Goal: Download file/media

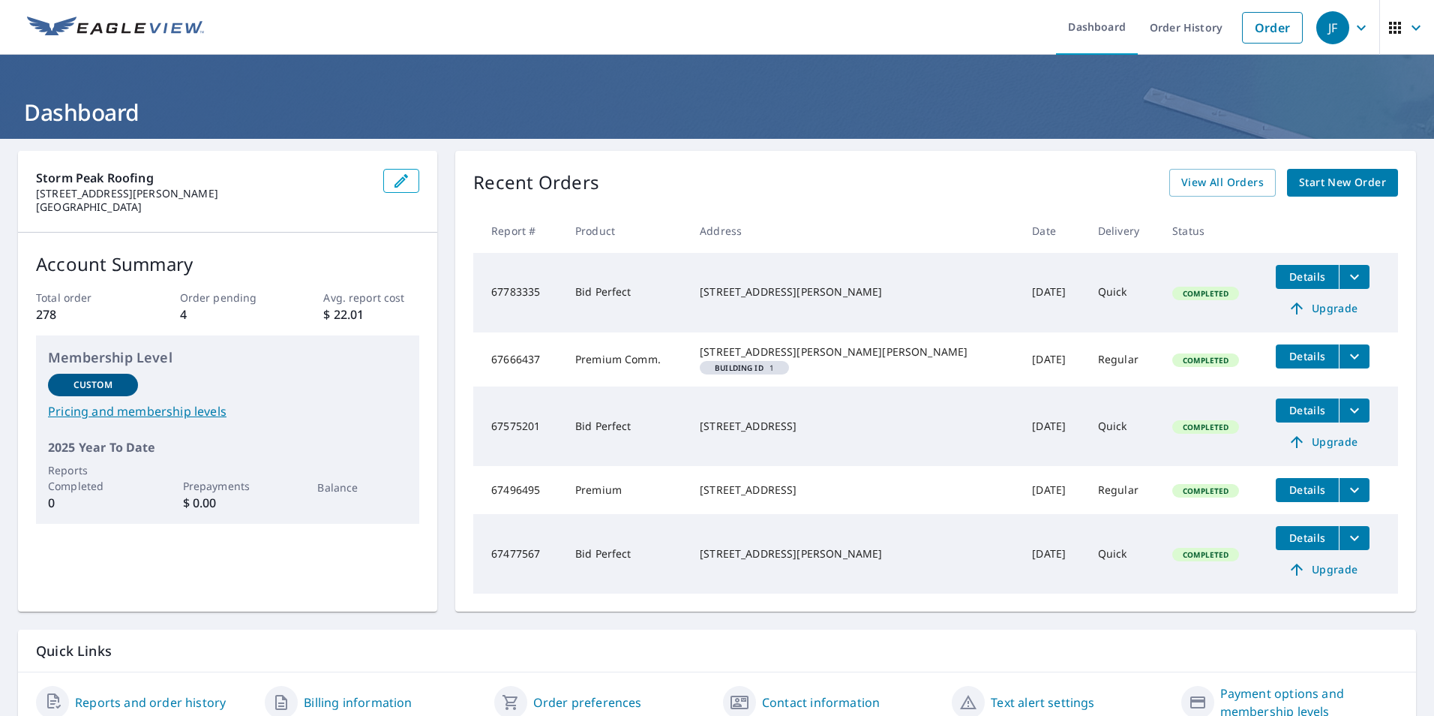
click at [1339, 502] on button "filesDropdownBtn-67496495" at bounding box center [1354, 490] width 31 height 24
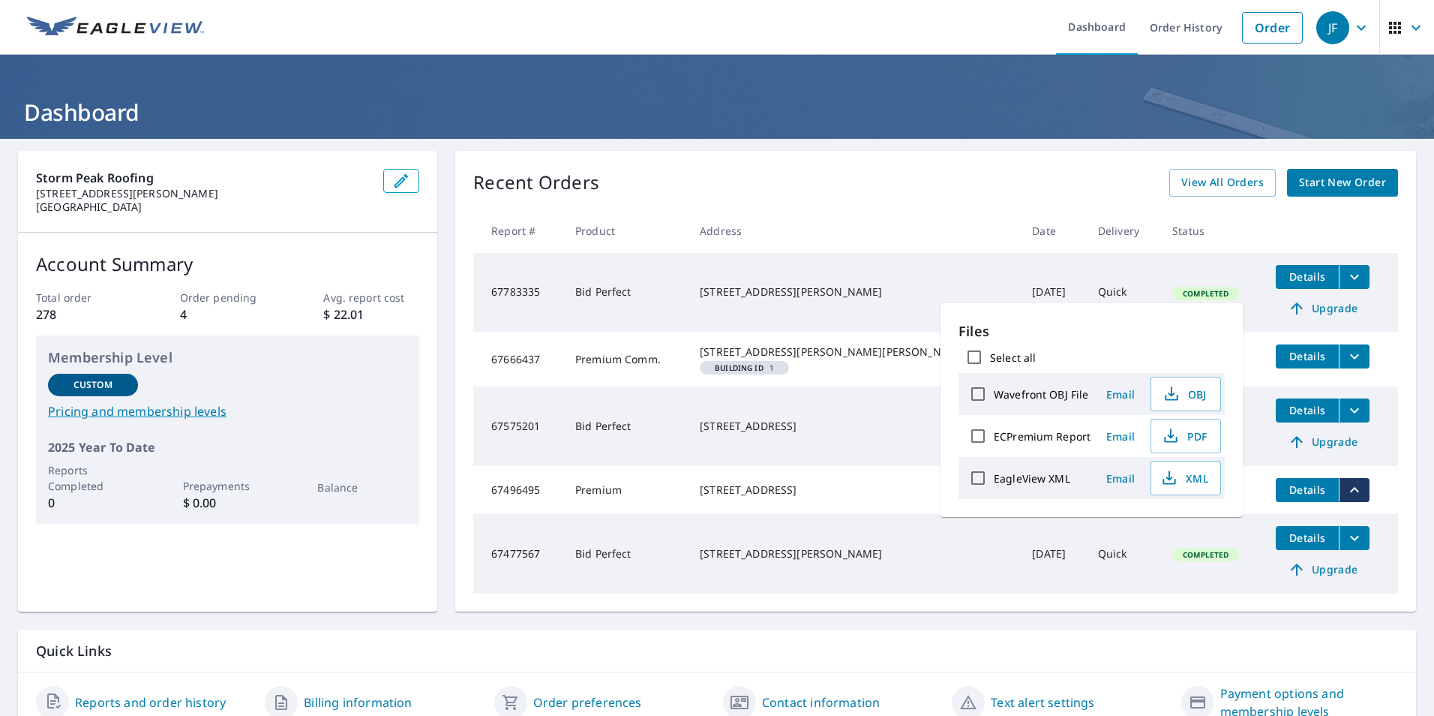
click at [781, 514] on td "[STREET_ADDRESS]" at bounding box center [854, 490] width 332 height 48
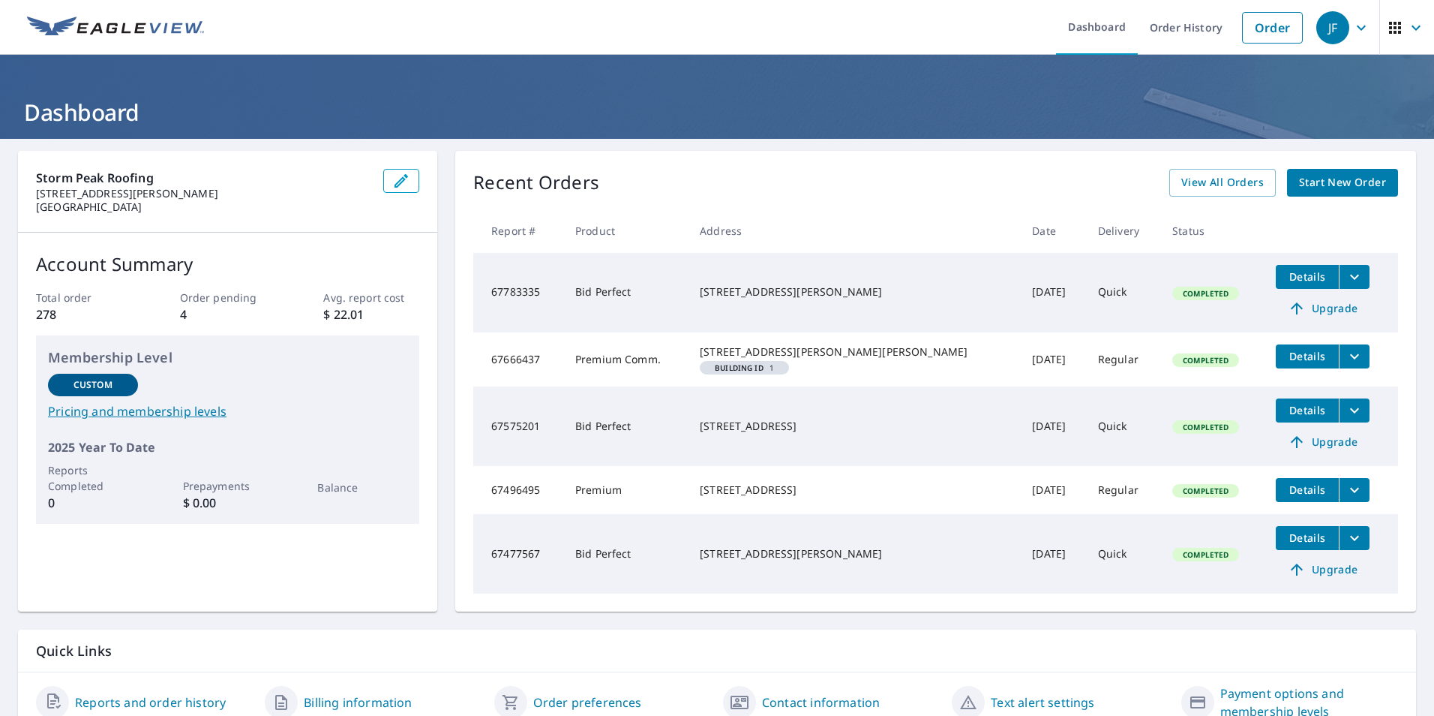
click at [1350, 492] on icon "filesDropdownBtn-67496495" at bounding box center [1354, 489] width 9 height 5
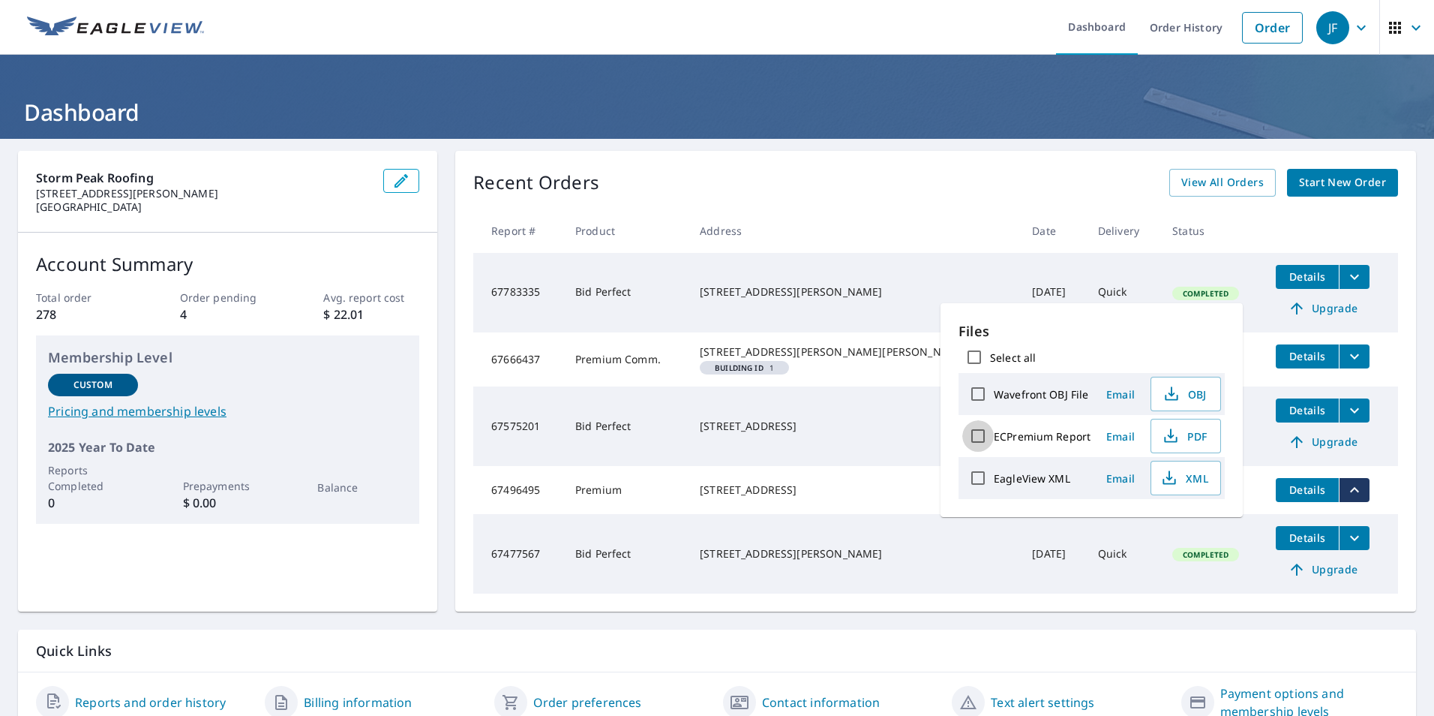
click at [980, 439] on input "ECPremium Report" at bounding box center [978, 436] width 32 height 32
checkbox input "true"
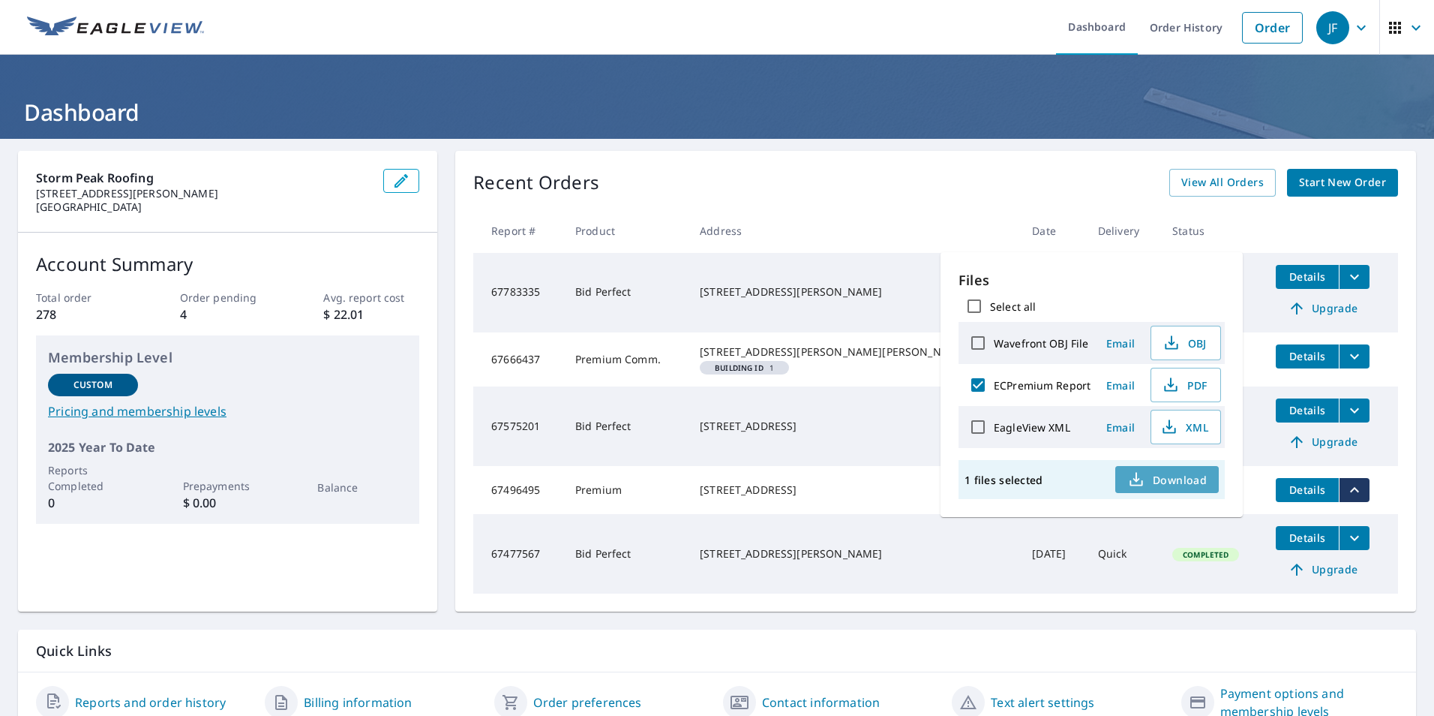
click at [1145, 476] on icon "button" at bounding box center [1136, 479] width 18 height 18
click at [1364, 460] on td "Details Upgrade" at bounding box center [1331, 426] width 134 height 80
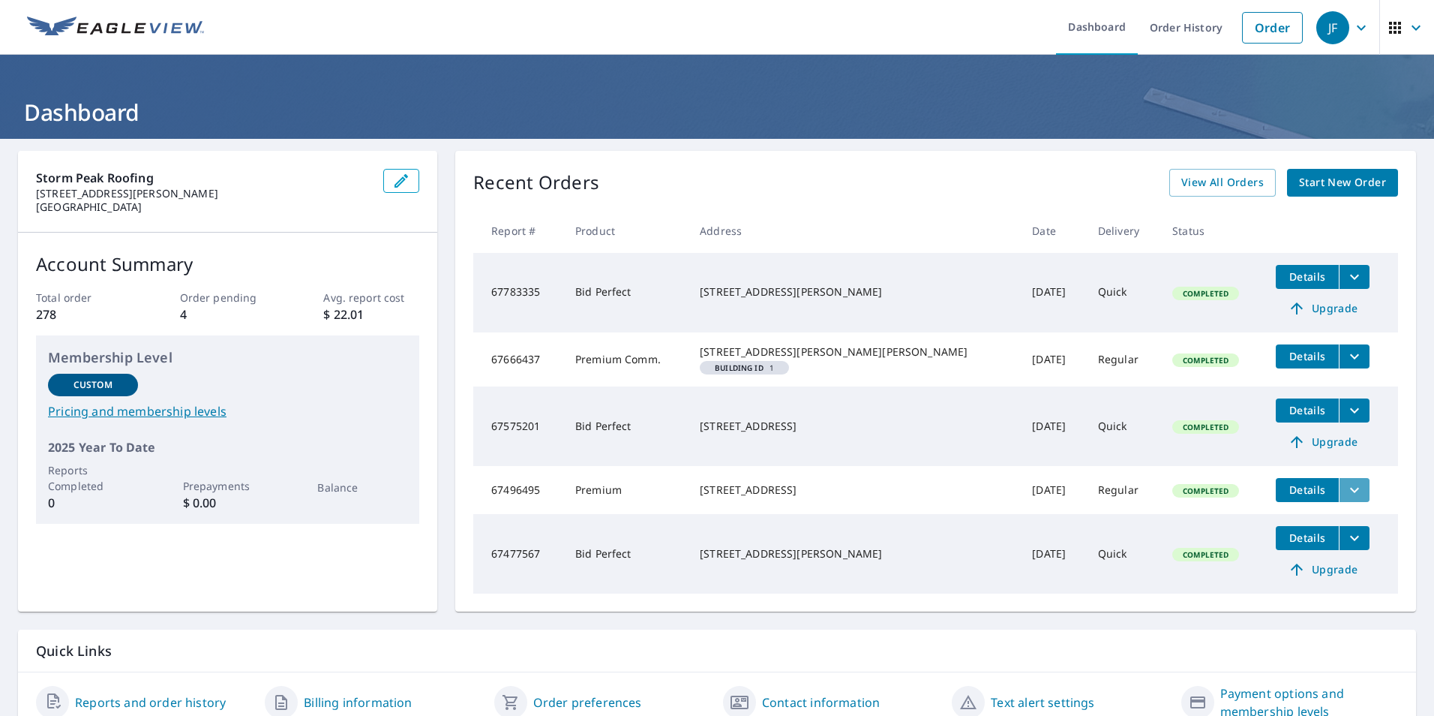
click at [1346, 499] on icon "filesDropdownBtn-67496495" at bounding box center [1355, 490] width 18 height 18
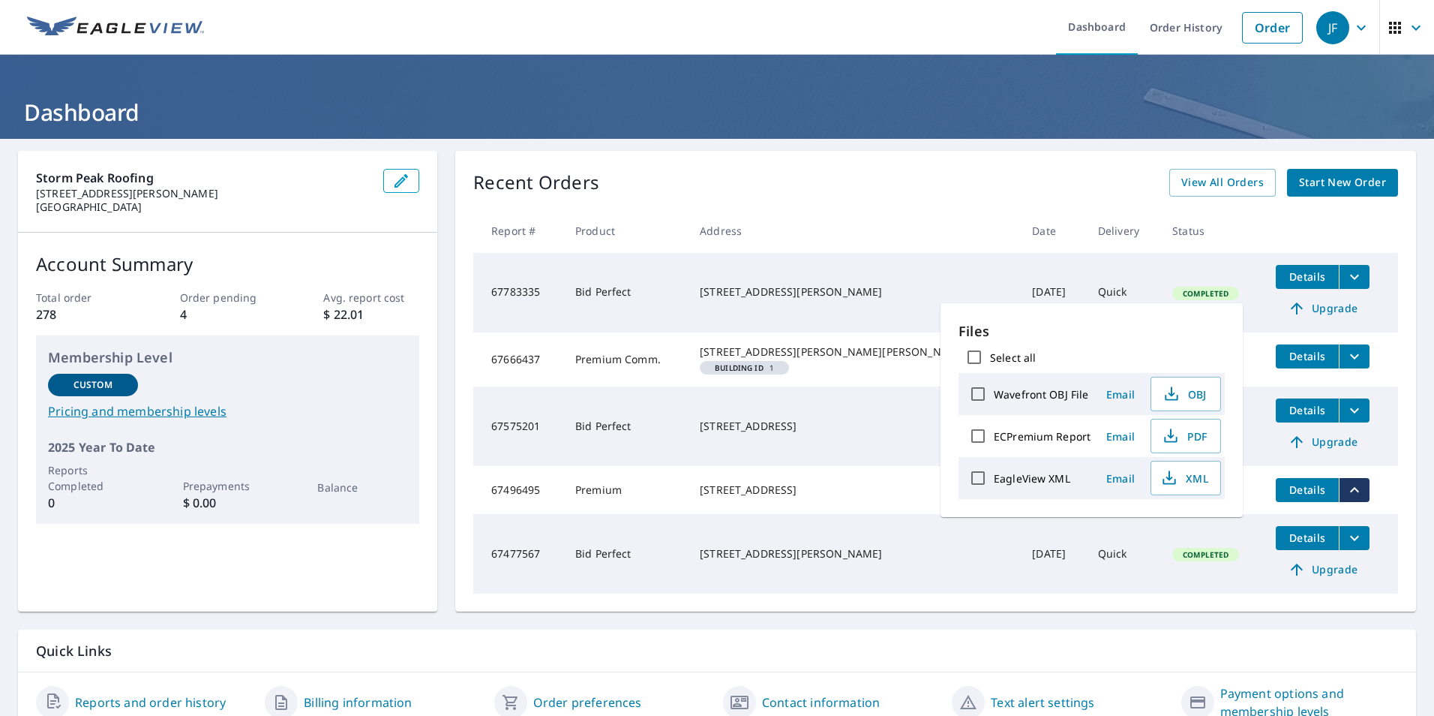
click at [857, 497] on div "[STREET_ADDRESS]" at bounding box center [854, 489] width 308 height 15
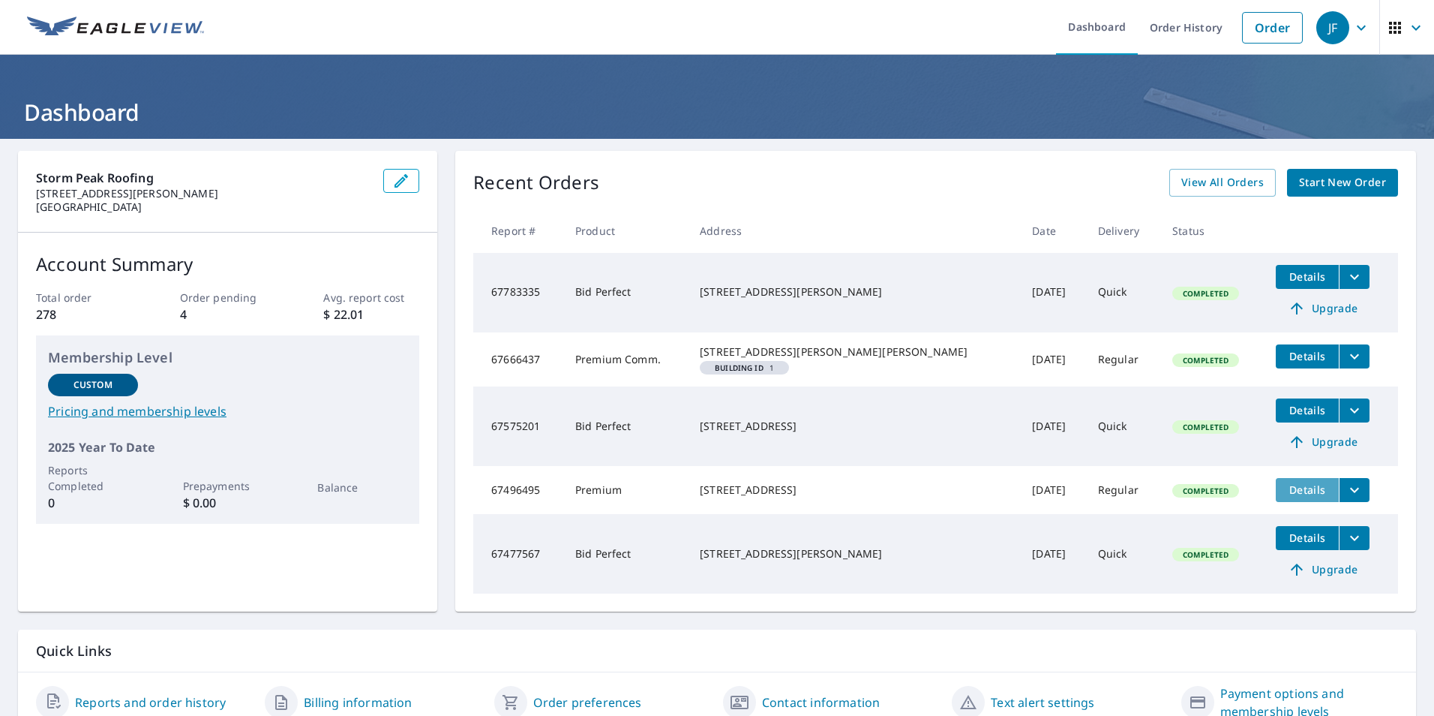
click at [1285, 497] on span "Details" at bounding box center [1307, 489] width 45 height 14
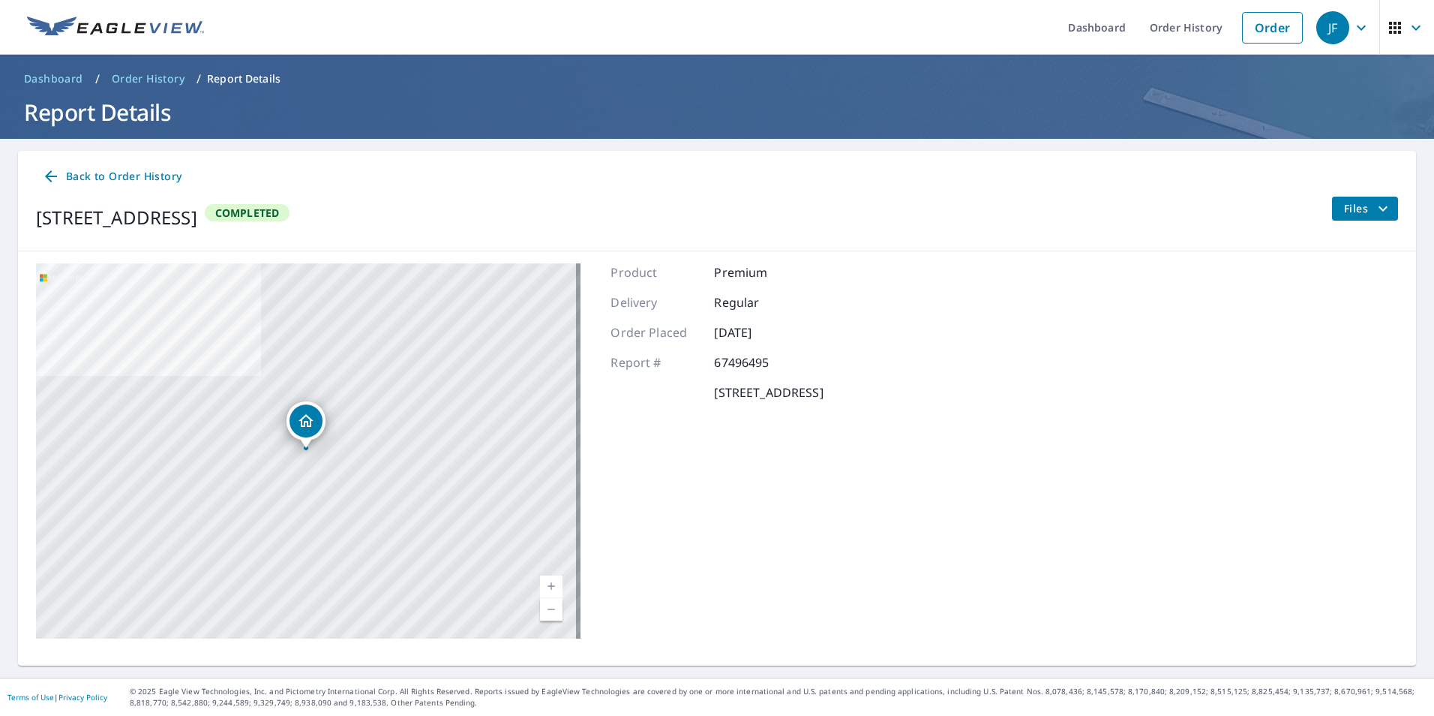
click at [1349, 208] on span "Files" at bounding box center [1368, 209] width 48 height 18
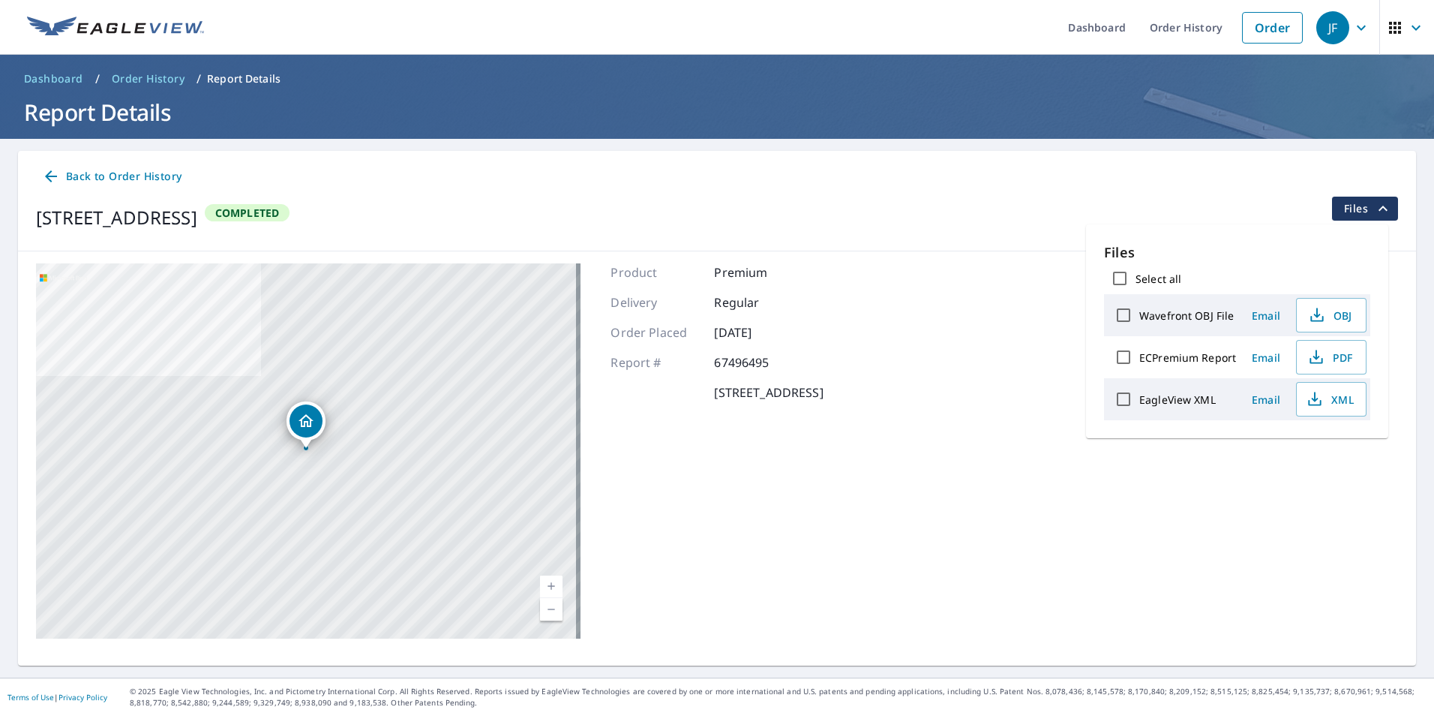
drag, startPoint x: 953, startPoint y: 320, endPoint x: 857, endPoint y: 307, distance: 97.6
click at [823, 320] on div "Product Premium Delivery Regular Order Placed [DATE] Report # 67496495 [STREET_…" at bounding box center [717, 450] width 212 height 375
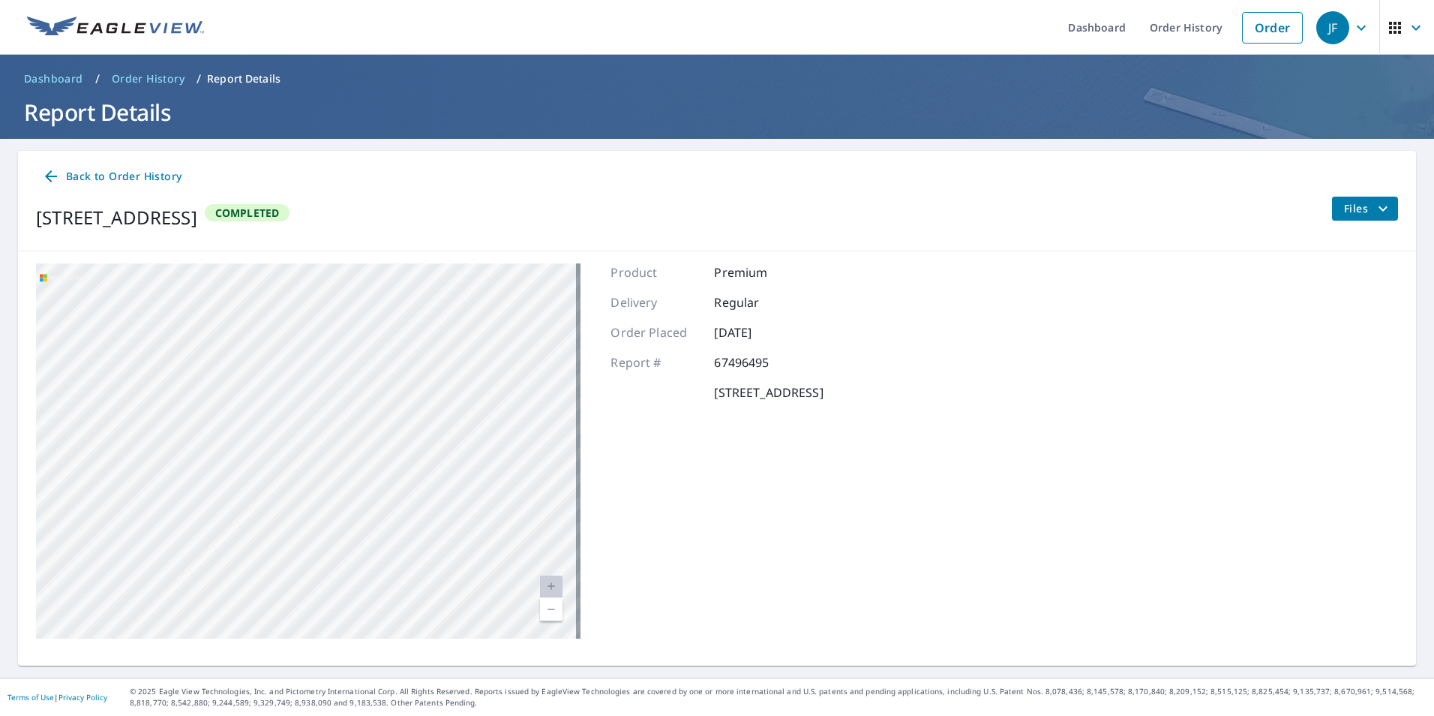
drag, startPoint x: 342, startPoint y: 325, endPoint x: 367, endPoint y: 669, distance: 345.2
click at [365, 715] on html "JF JF Dashboard Order History Order JF Dashboard / Order History / Report Detai…" at bounding box center [717, 358] width 1434 height 716
click at [388, 407] on div "[STREET_ADDRESS]" at bounding box center [308, 450] width 545 height 375
drag, startPoint x: 448, startPoint y: 373, endPoint x: 462, endPoint y: 720, distance: 347.6
click at [462, 715] on html "JF JF Dashboard Order History Order JF Dashboard / Order History / Report Detai…" at bounding box center [717, 358] width 1434 height 716
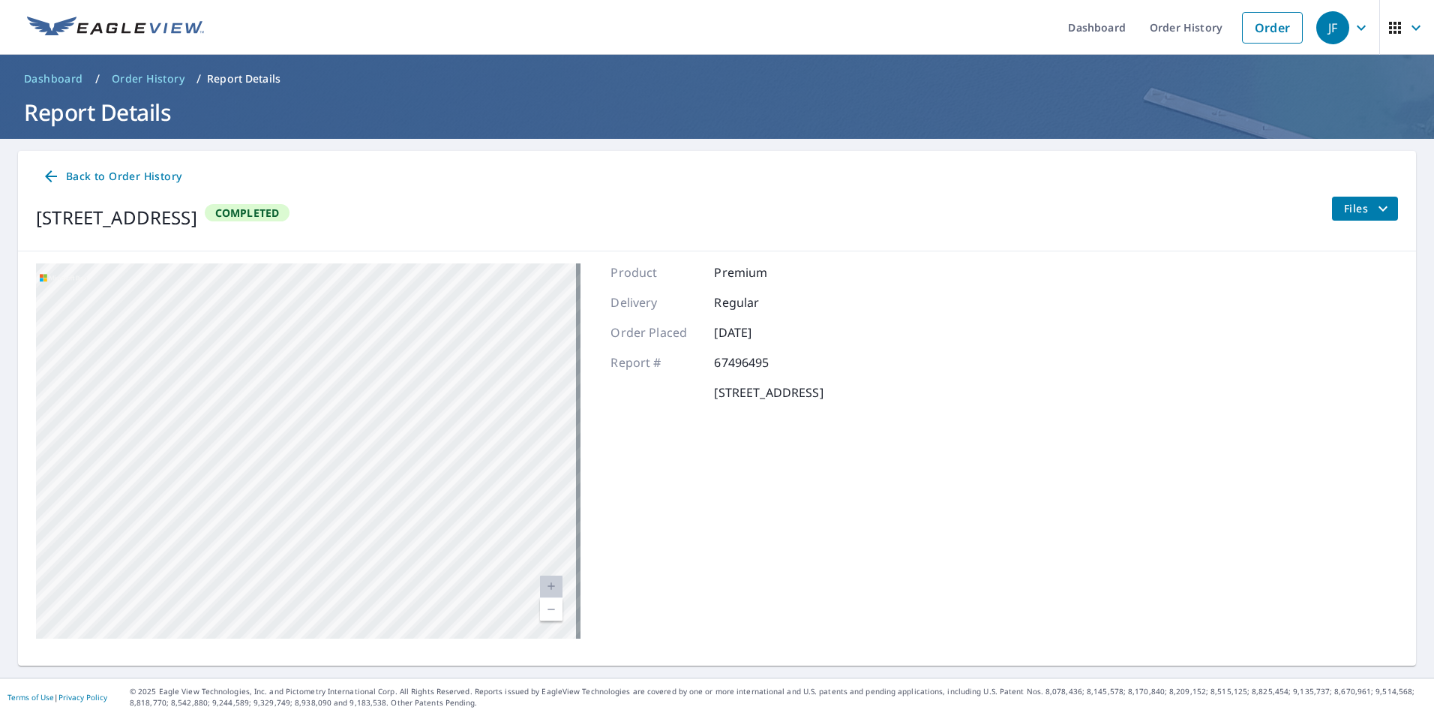
click at [431, 427] on div "[STREET_ADDRESS]" at bounding box center [308, 450] width 545 height 375
drag, startPoint x: 429, startPoint y: 381, endPoint x: 420, endPoint y: 671, distance: 289.7
click at [420, 671] on main "Back to Order History [STREET_ADDRESS] Completed Files [STREET_ADDRESS] Aerial …" at bounding box center [717, 408] width 1434 height 539
click at [432, 662] on div "Back to Order History [STREET_ADDRESS] Completed Files [STREET_ADDRESS] Aerial …" at bounding box center [717, 408] width 1398 height 515
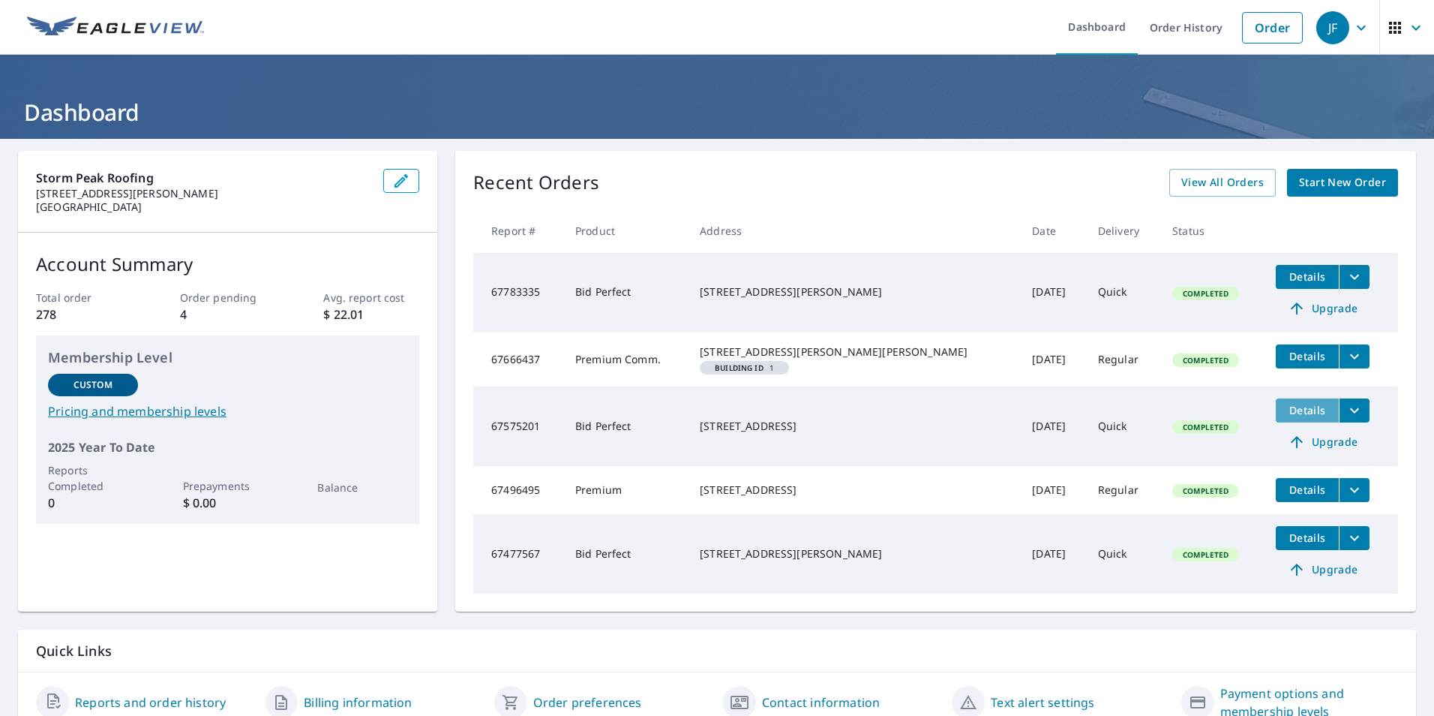
click at [1291, 417] on span "Details" at bounding box center [1307, 410] width 45 height 14
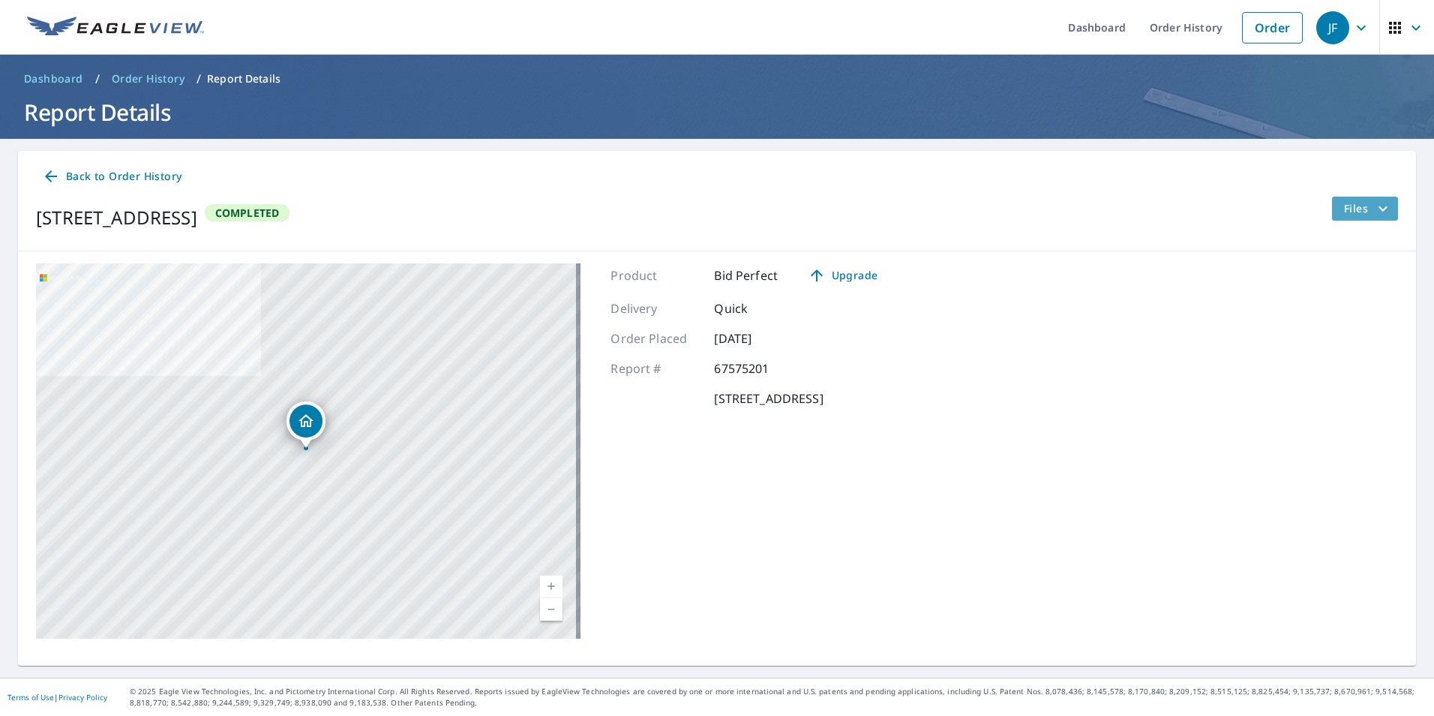
click at [1374, 204] on icon "filesDropdownBtn-67575201" at bounding box center [1383, 209] width 18 height 18
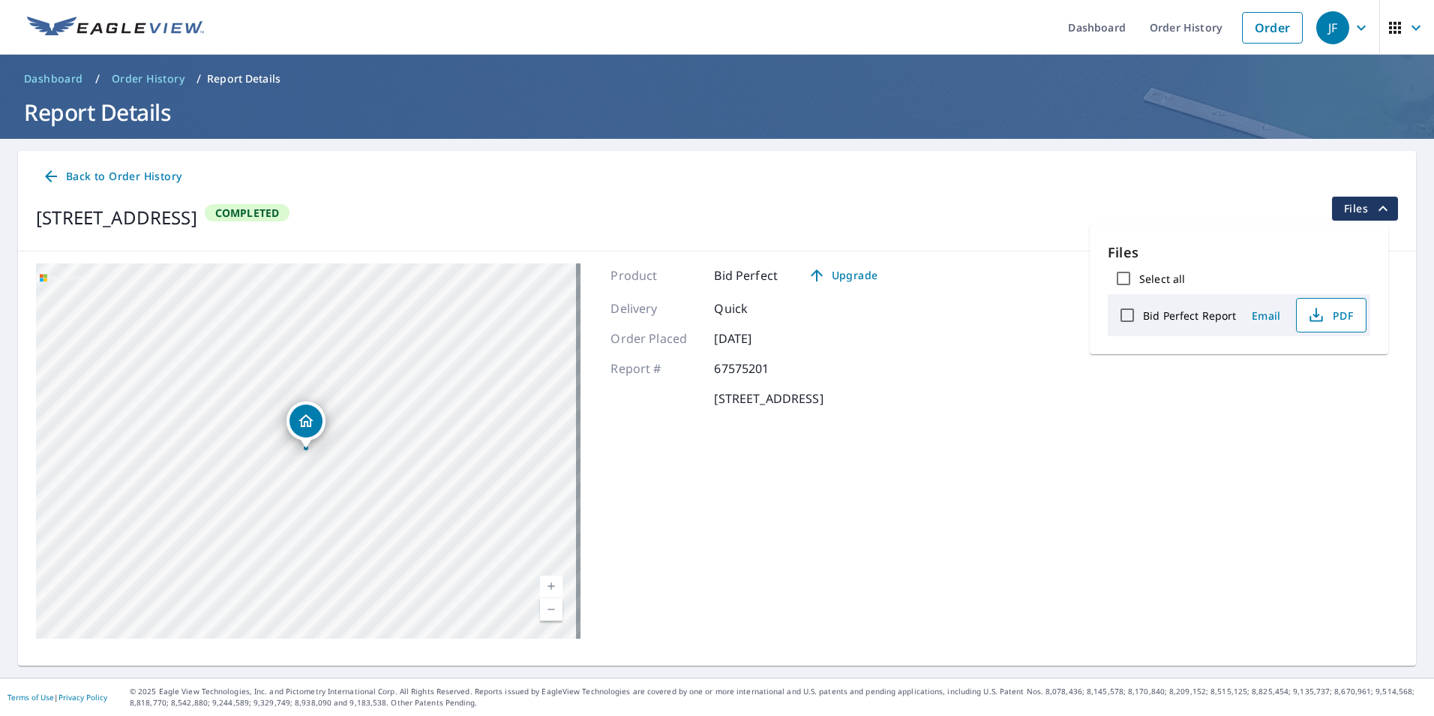
click at [1336, 314] on span "PDF" at bounding box center [1330, 315] width 48 height 18
click at [890, 311] on div "Delivery Quick" at bounding box center [750, 308] width 279 height 18
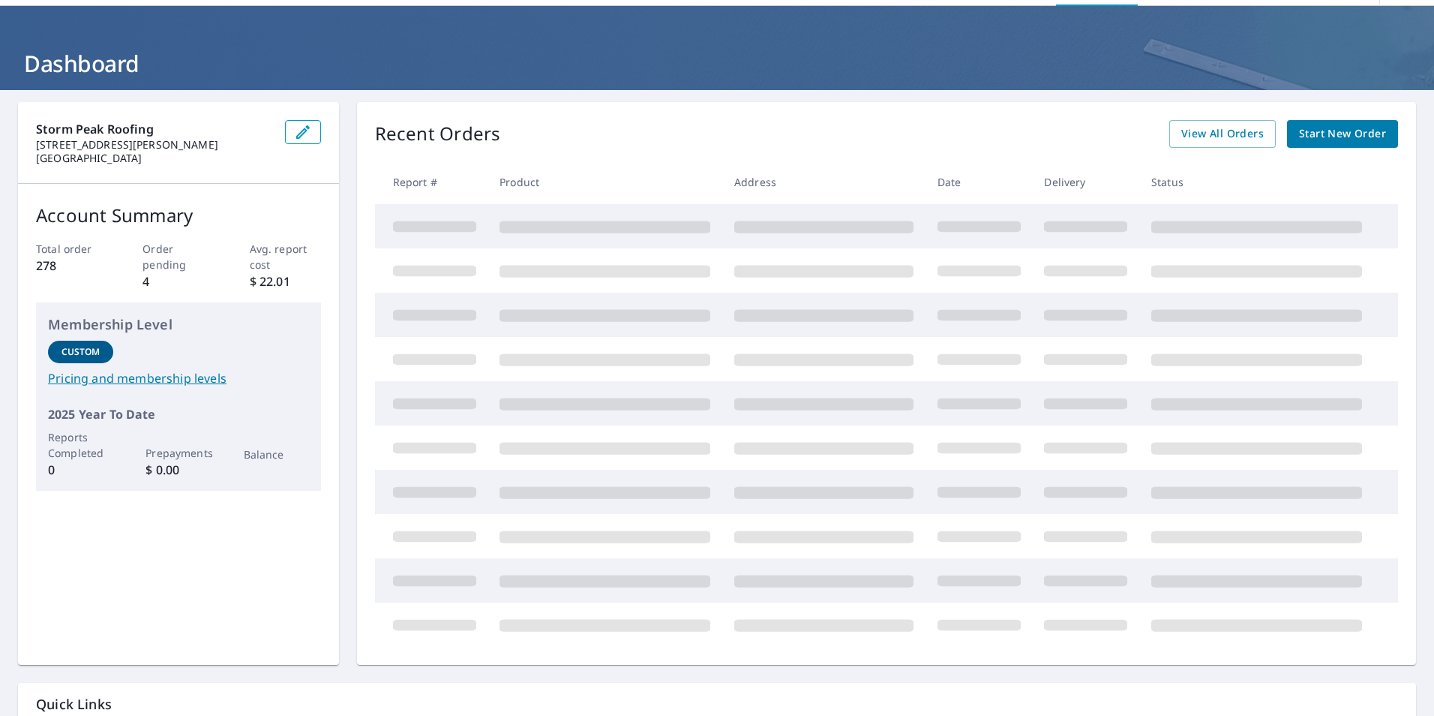
scroll to position [75, 0]
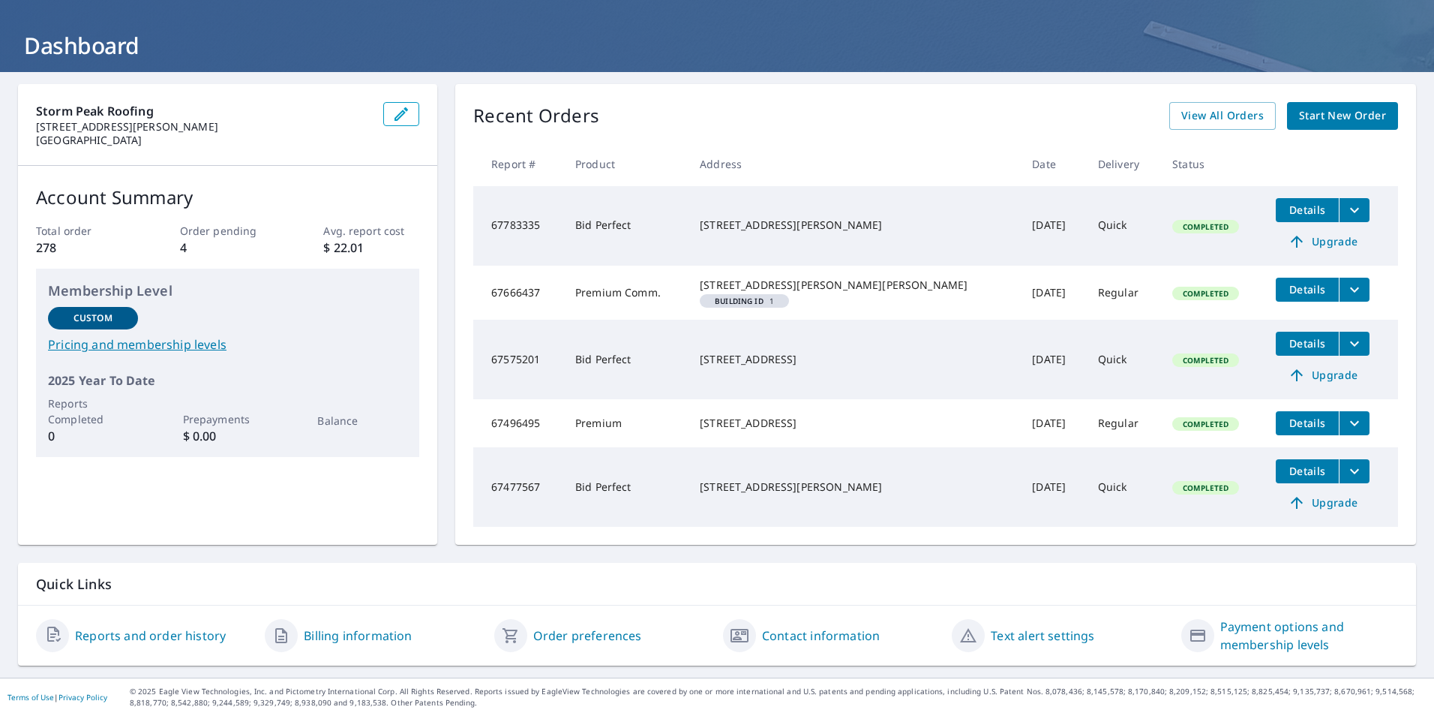
click at [1346, 431] on icon "filesDropdownBtn-67496495" at bounding box center [1355, 423] width 18 height 18
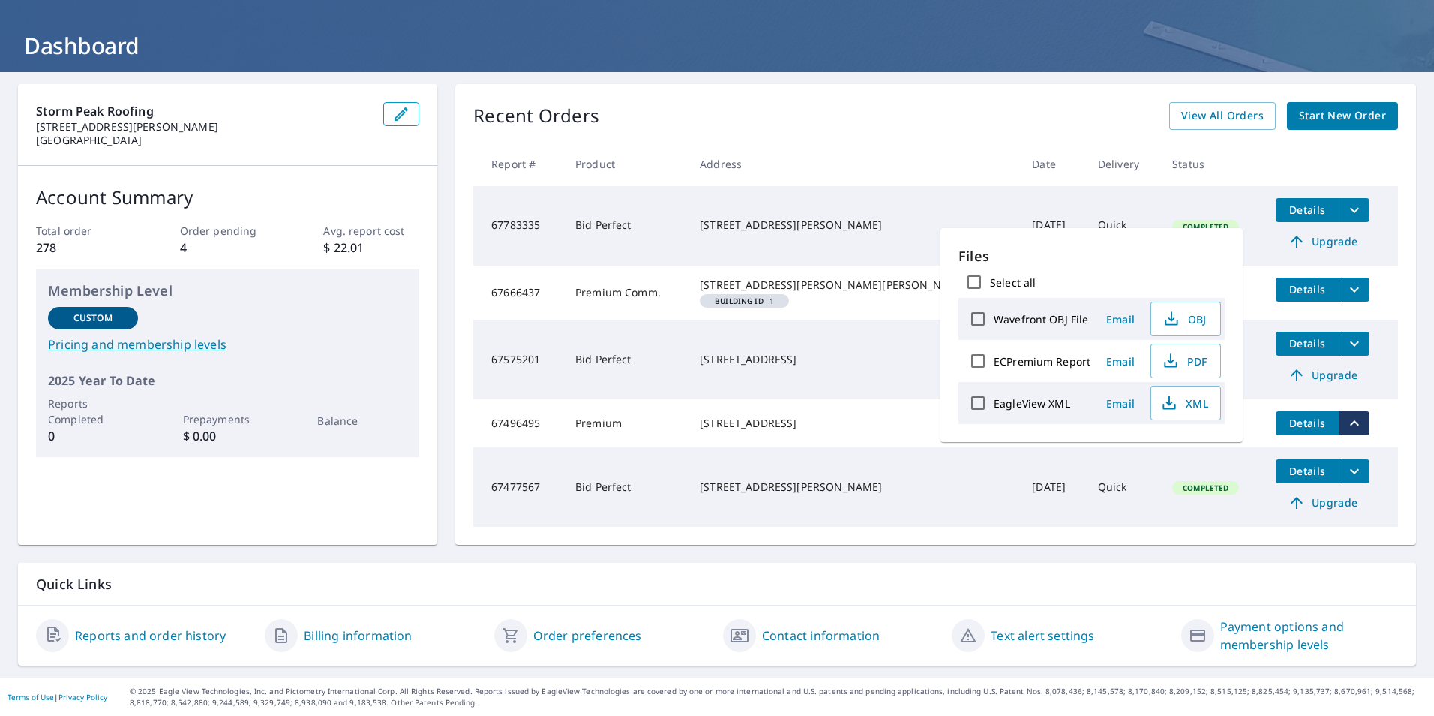
click at [637, 440] on td "Premium" at bounding box center [625, 423] width 125 height 48
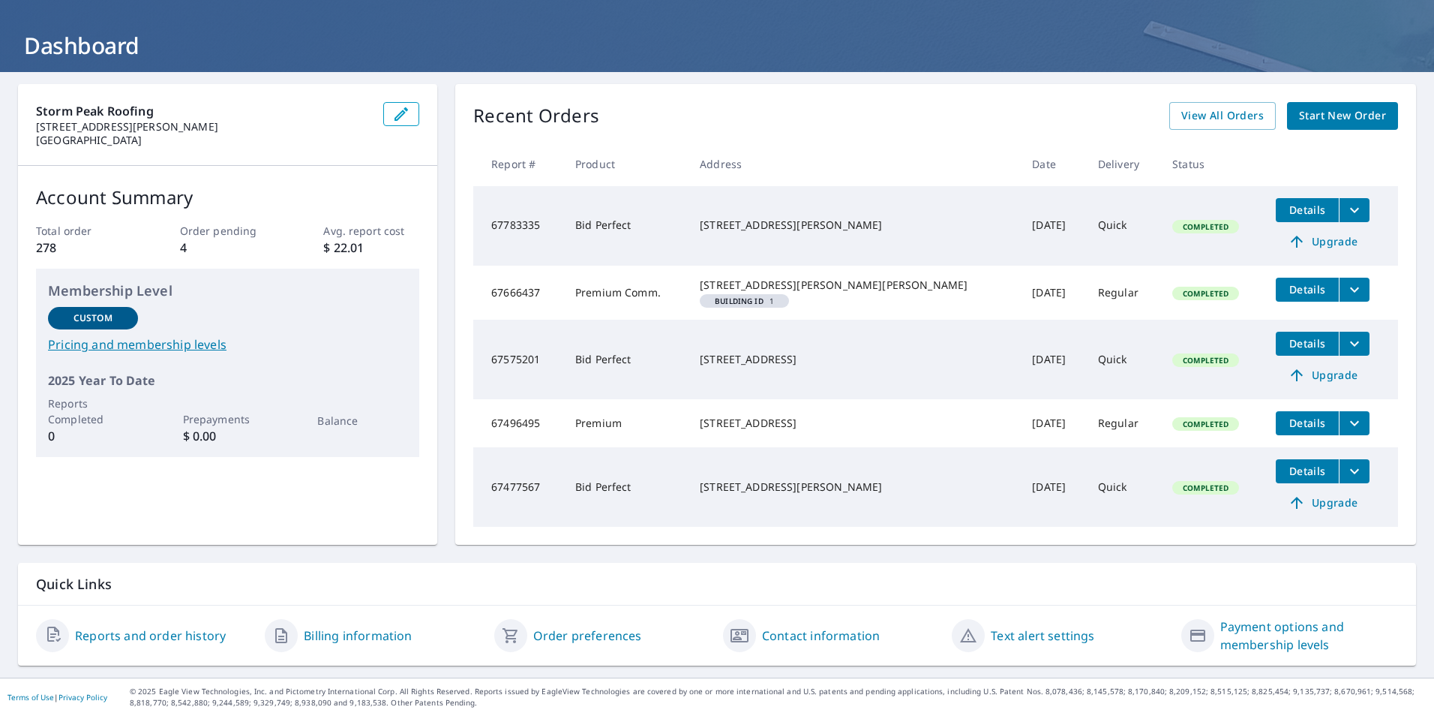
click at [1346, 432] on icon "filesDropdownBtn-67496495" at bounding box center [1355, 423] width 18 height 18
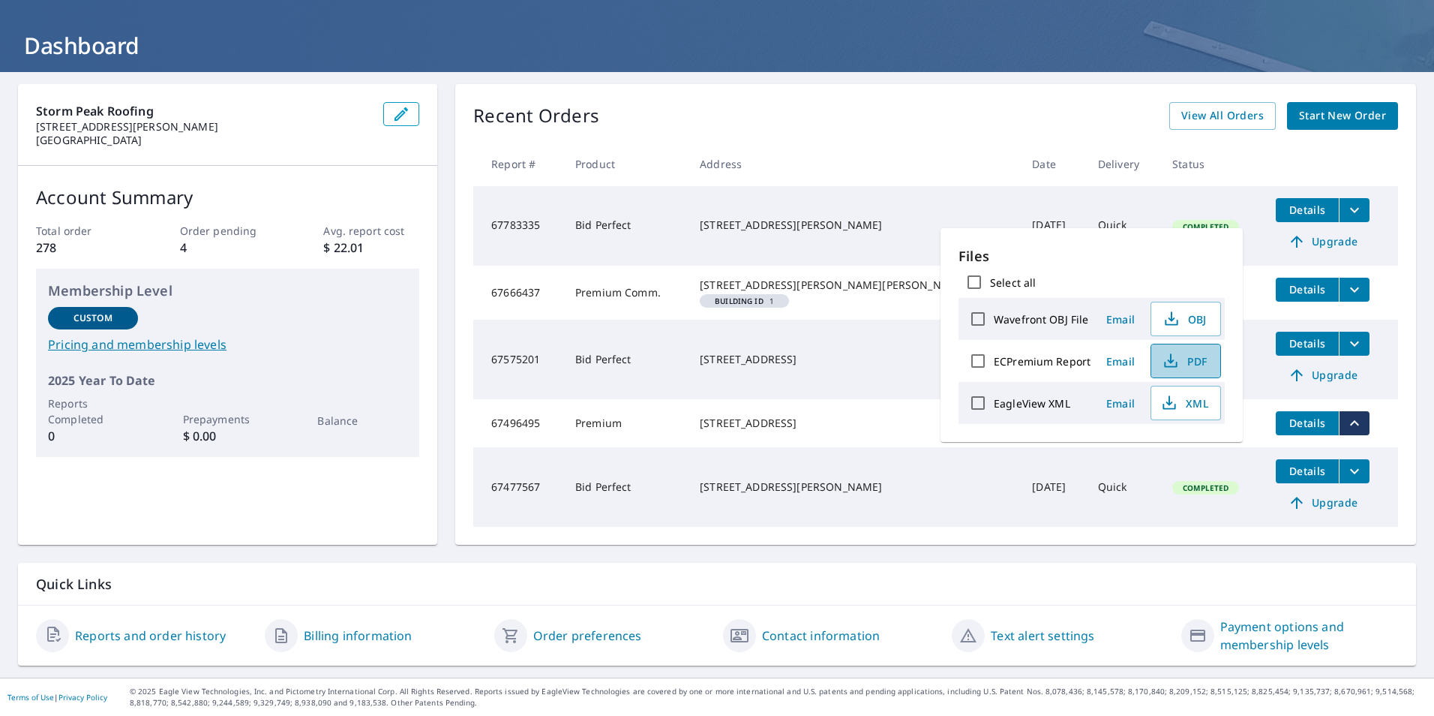
click at [1180, 363] on span "PDF" at bounding box center [1184, 361] width 48 height 18
click at [1190, 143] on th "Status" at bounding box center [1212, 164] width 104 height 44
